Goal: Information Seeking & Learning: Compare options

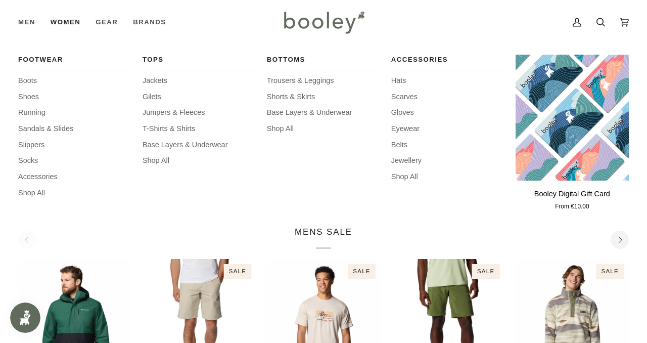
scroll to position [101, 0]
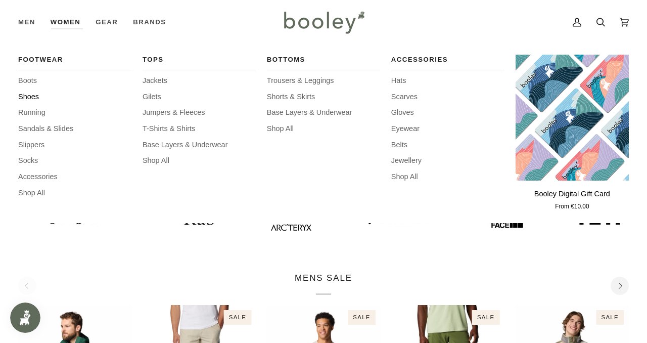
click at [29, 94] on span "Shoes" at bounding box center [74, 96] width 113 height 11
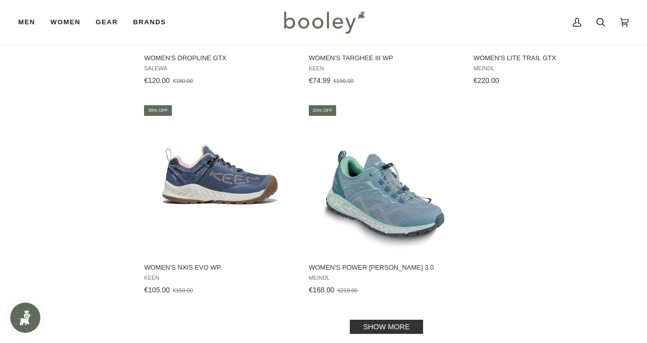
scroll to position [1333, 0]
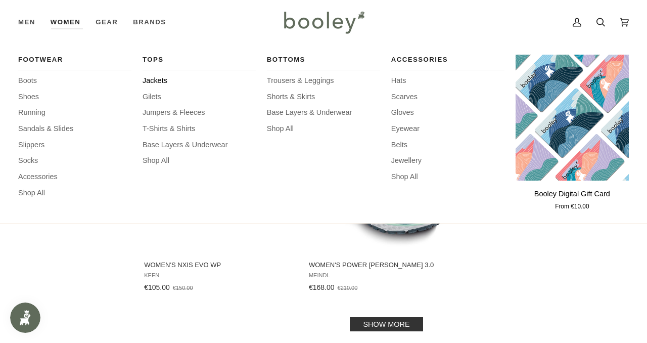
click at [153, 80] on span "Jackets" at bounding box center [199, 80] width 113 height 11
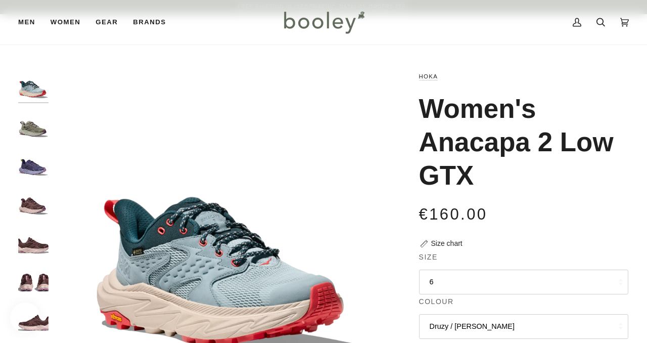
scroll to position [81, 0]
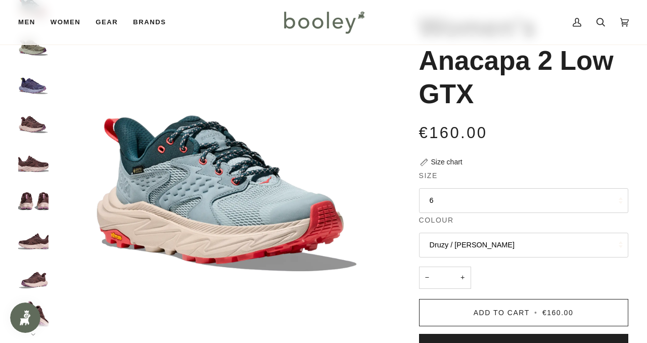
click at [474, 191] on button "6" at bounding box center [523, 200] width 209 height 25
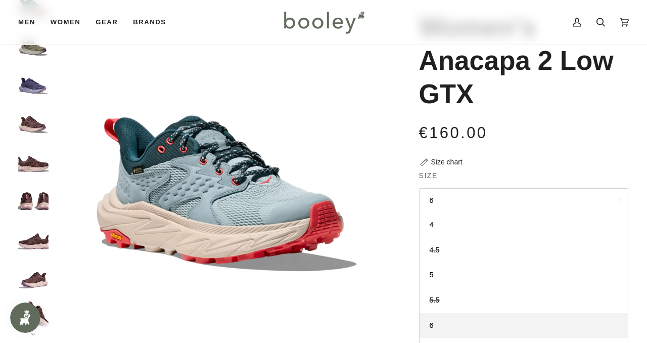
click at [437, 164] on div "Size chart" at bounding box center [446, 162] width 31 height 11
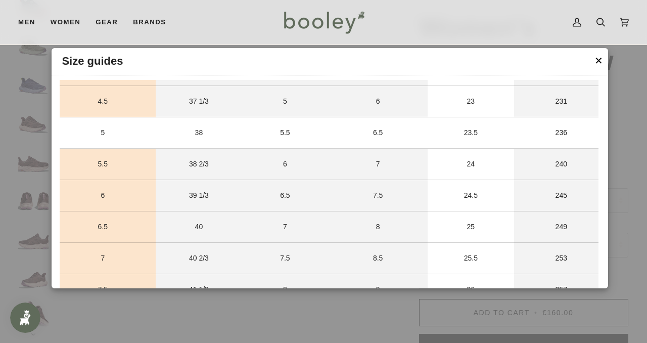
scroll to position [332, 0]
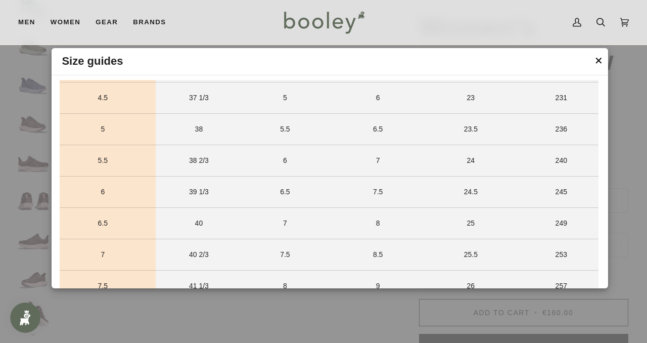
click at [601, 62] on button "✕" at bounding box center [598, 60] width 9 height 15
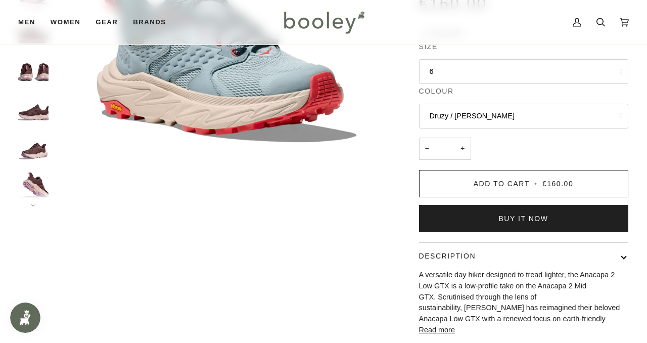
scroll to position [222, 0]
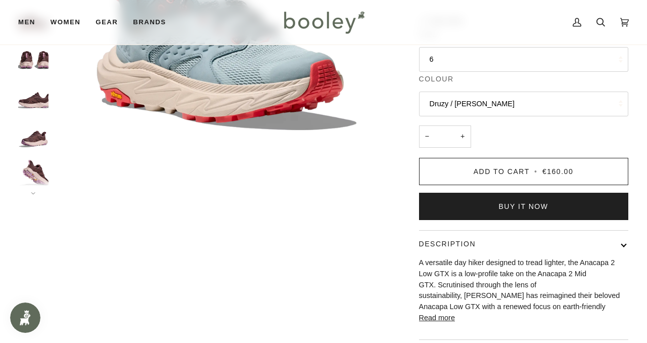
click at [437, 108] on button "Druzy / Dawn Light" at bounding box center [523, 103] width 209 height 25
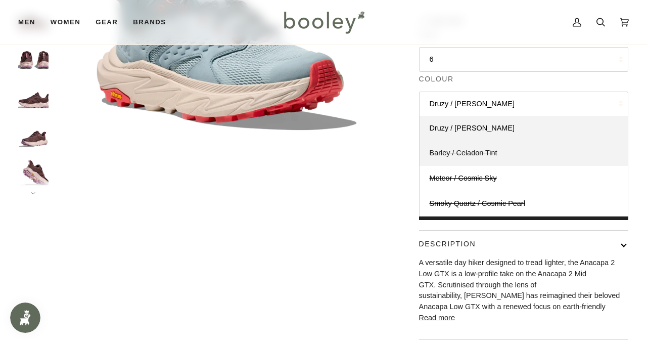
click at [481, 154] on span "Barley / Celadon Tint" at bounding box center [464, 153] width 68 height 8
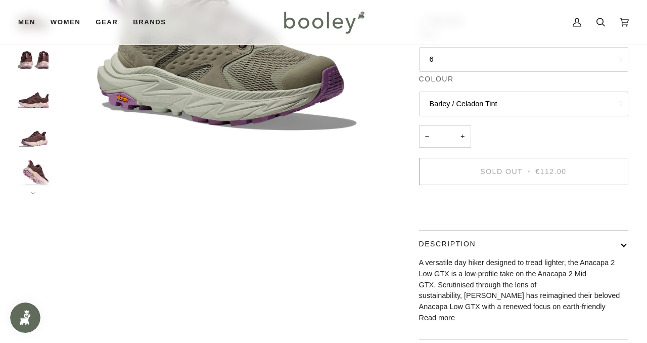
click at [446, 101] on button "Barley / Celadon Tint" at bounding box center [523, 103] width 209 height 25
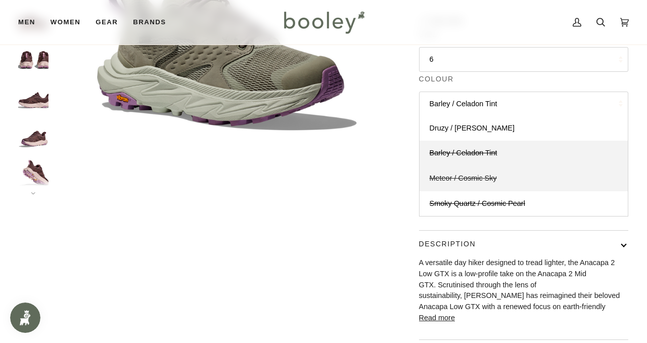
click at [487, 177] on span "Meteor / Cosmic Sky" at bounding box center [463, 178] width 67 height 8
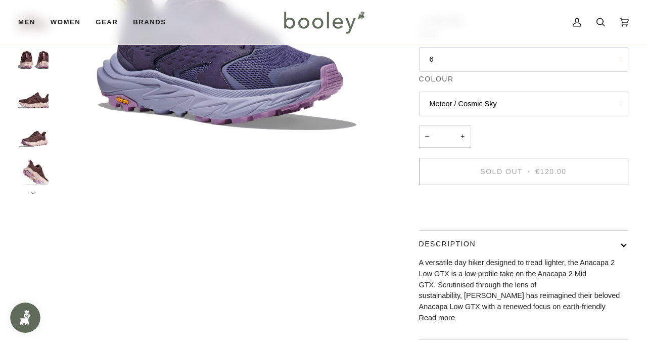
click at [473, 105] on button "Meteor / Cosmic Sky" at bounding box center [523, 103] width 209 height 25
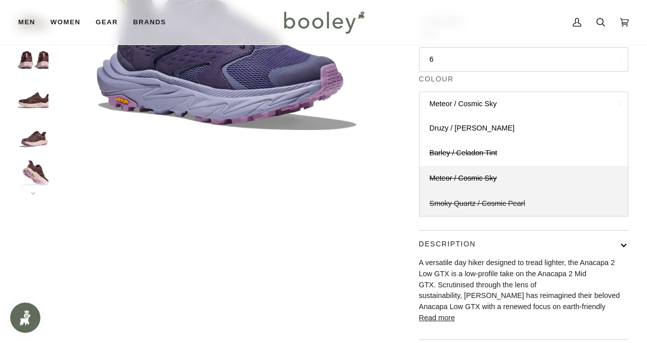
click at [499, 203] on span "Smoky Quartz / Cosmic Pearl" at bounding box center [478, 203] width 96 height 8
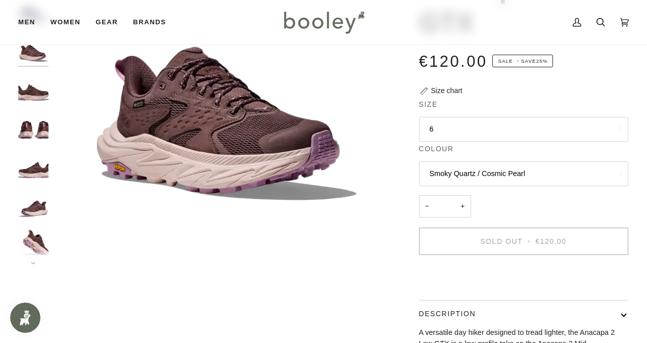
scroll to position [152, 0]
click at [490, 169] on button "Smoky Quartz / Cosmic Pearl" at bounding box center [523, 174] width 209 height 25
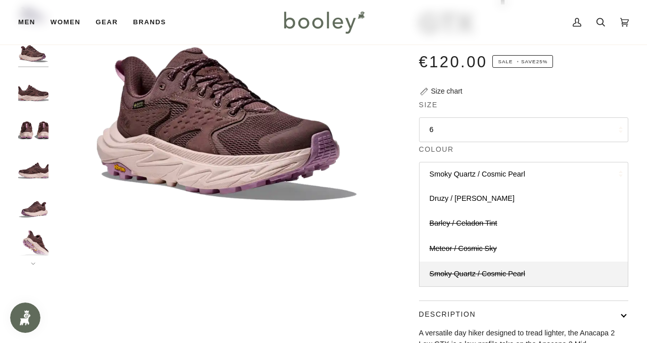
click at [483, 170] on button "Smoky Quartz / Cosmic Pearl" at bounding box center [523, 174] width 209 height 25
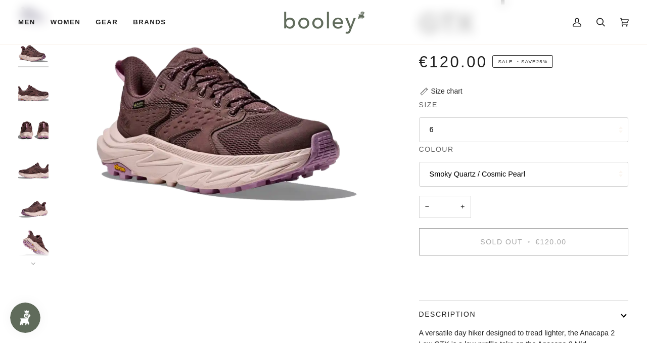
click at [506, 179] on button "Smoky Quartz / Cosmic Pearl" at bounding box center [523, 174] width 209 height 25
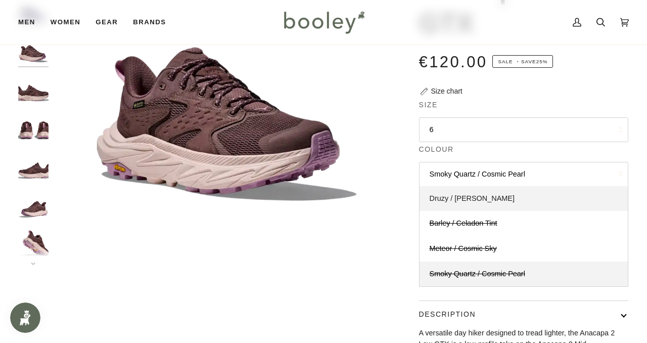
click at [477, 204] on link "Druzy / Dawn Light" at bounding box center [523, 198] width 208 height 25
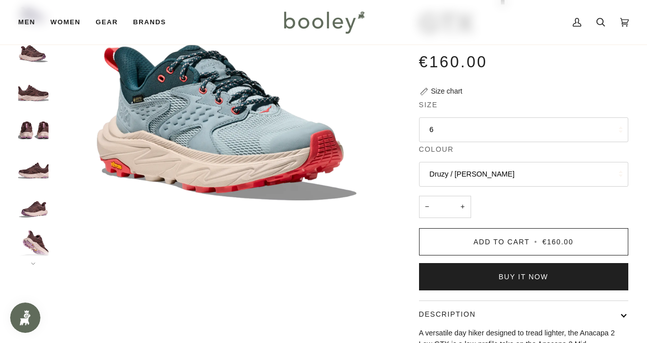
click at [470, 177] on button "Druzy / Dawn Light" at bounding box center [523, 174] width 209 height 25
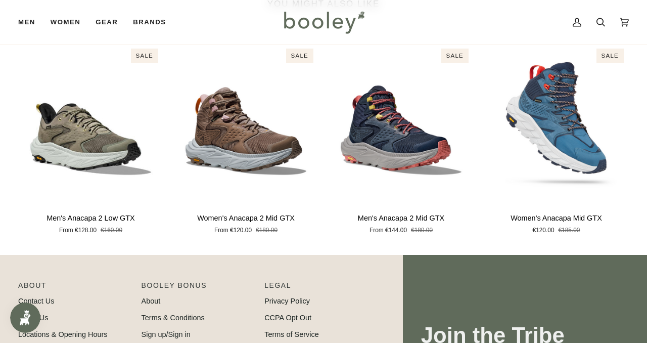
scroll to position [658, 0]
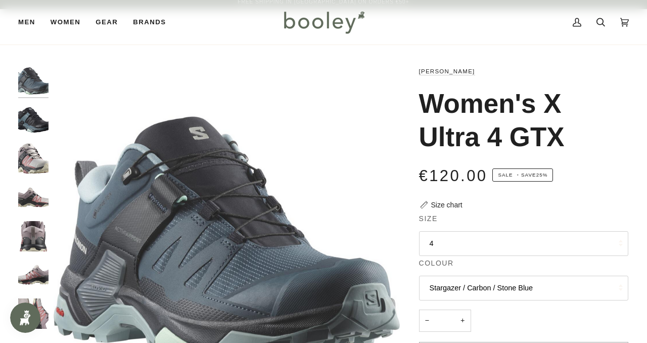
scroll to position [79, 0]
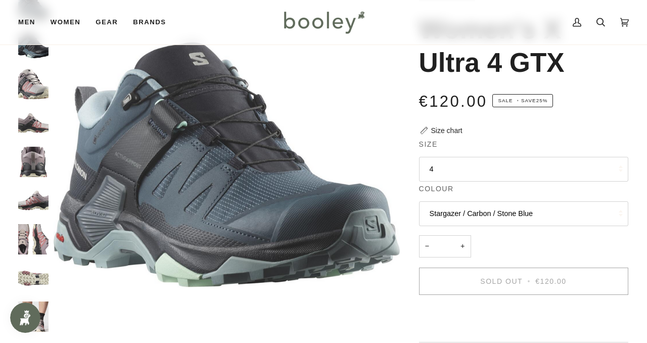
click at [521, 167] on button "4" at bounding box center [523, 169] width 209 height 25
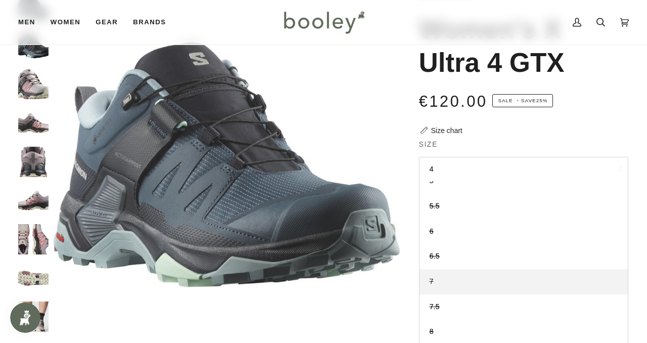
scroll to position [74, 0]
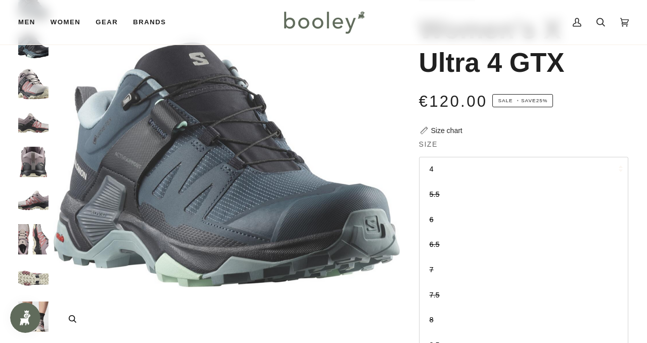
click at [369, 108] on img "Salomon Women's X Ultra 4 GTX Stargazer / Carbon / Stone Blue - Booley Galway" at bounding box center [227, 164] width 346 height 346
click at [459, 220] on button "Stargazer / Carbon / Stone Blue" at bounding box center [523, 213] width 209 height 25
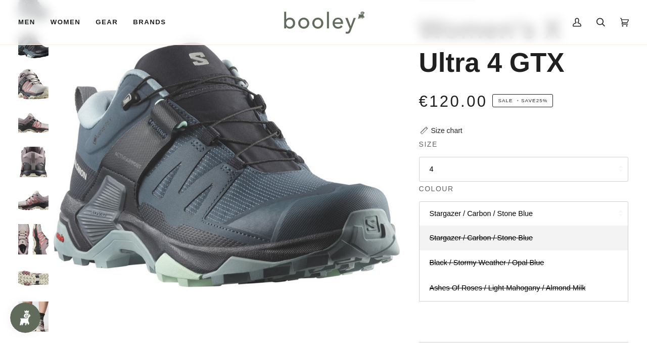
click at [45, 130] on img "Salomon Women's X Ultra 4 GTX Ashes of Roses / Light Mahogany / Almond Milk - B…" at bounding box center [33, 123] width 30 height 30
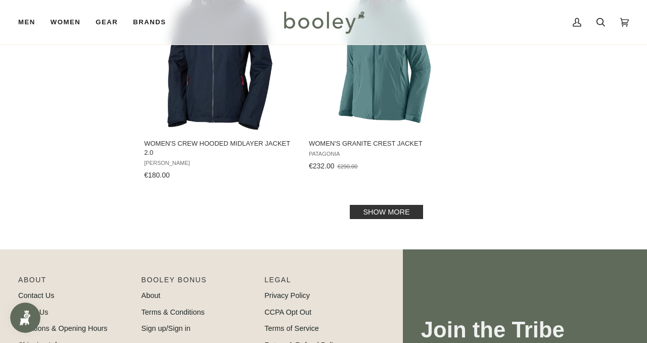
scroll to position [1465, 0]
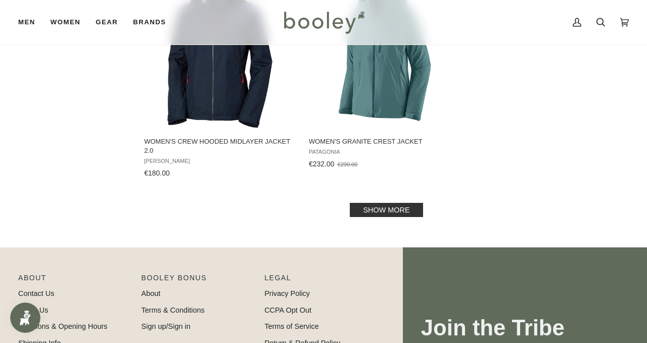
click at [393, 203] on link "Show more" at bounding box center [386, 210] width 73 height 14
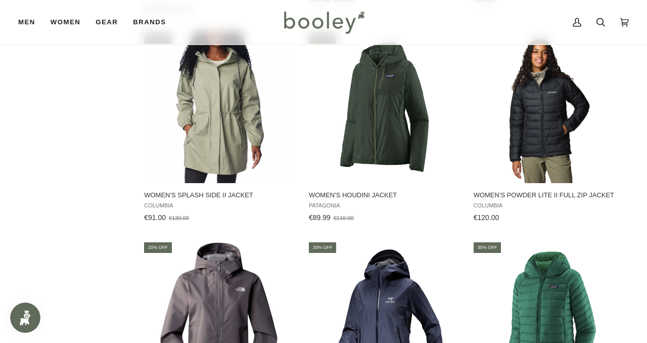
scroll to position [2489, 0]
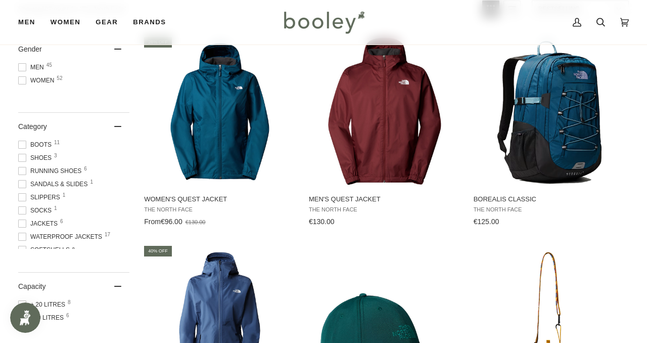
scroll to position [117, 0]
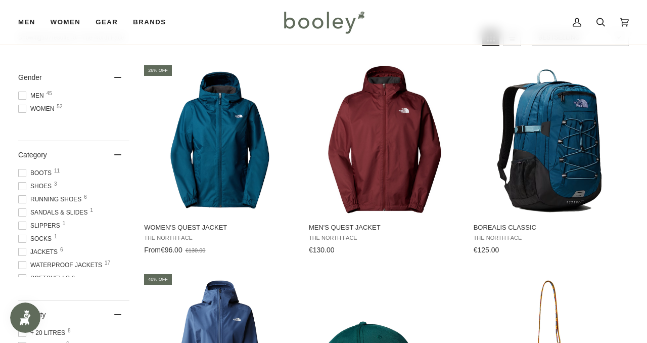
click at [24, 109] on span at bounding box center [22, 109] width 8 height 8
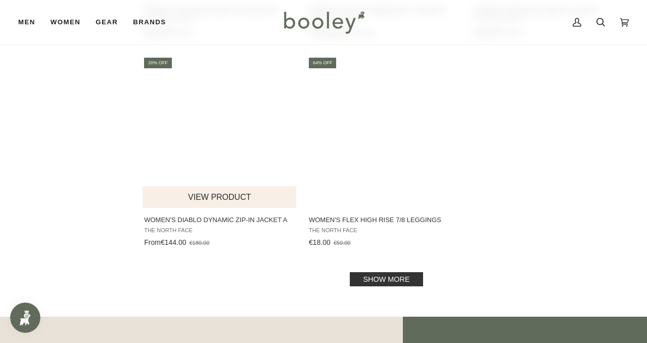
scroll to position [1407, 0]
